Goal: Find specific page/section: Find specific page/section

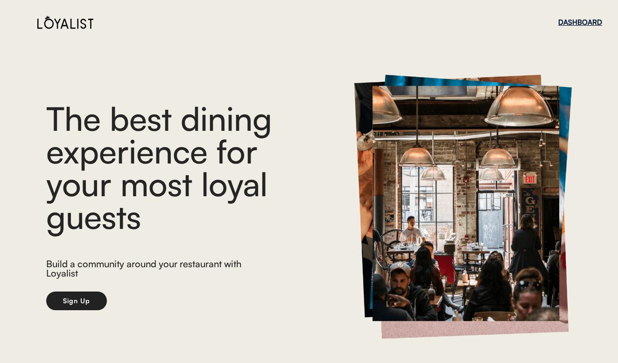
click at [564, 23] on div "DASHBOARD" at bounding box center [580, 22] width 44 height 7
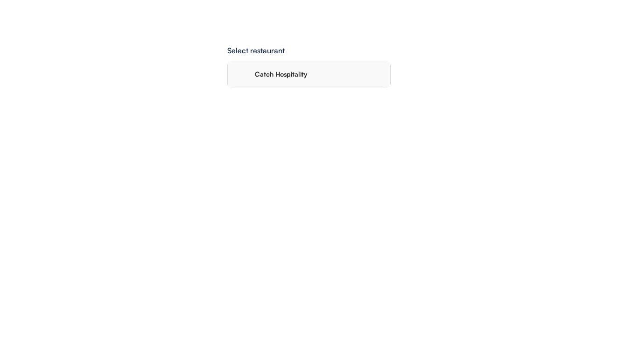
click at [313, 77] on div "Catch Hospitality" at bounding box center [319, 74] width 128 height 7
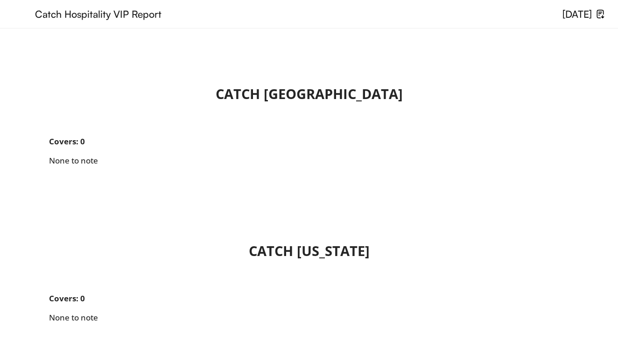
click at [129, 23] on div "Catch Hospitality VIP Report [DATE]" at bounding box center [309, 14] width 618 height 28
